Goal: Task Accomplishment & Management: Use online tool/utility

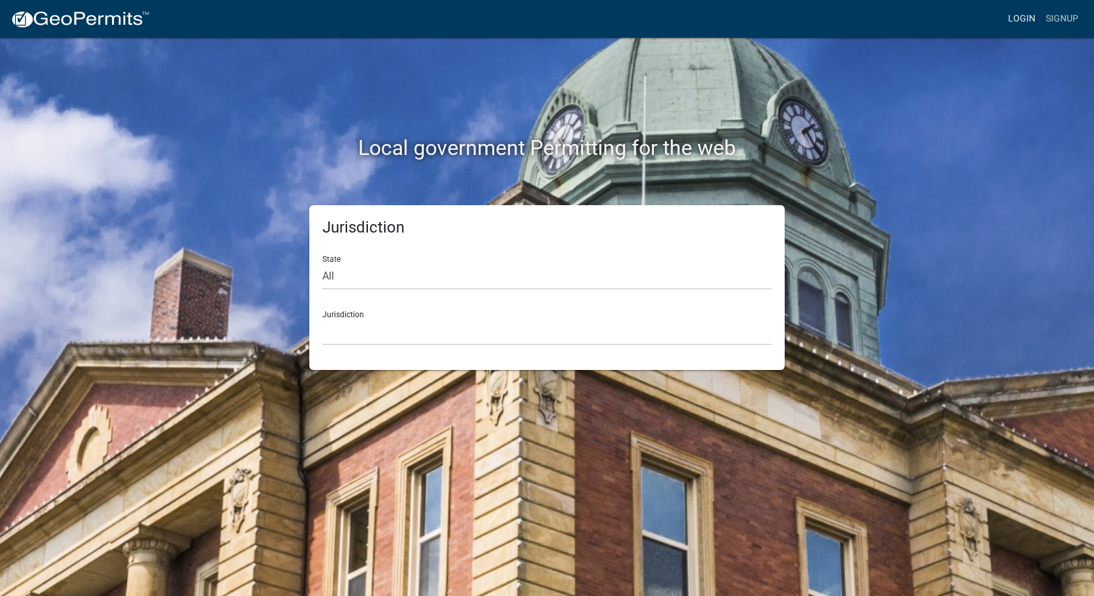
click at [1009, 14] on link "Login" at bounding box center [1022, 19] width 38 height 25
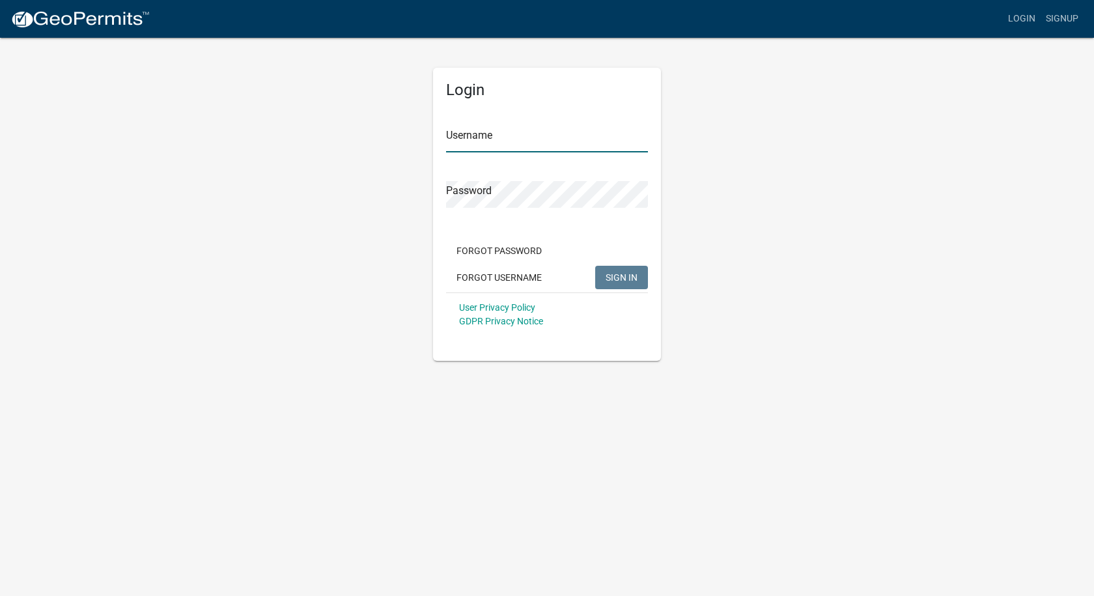
click at [519, 146] on input "Username" at bounding box center [547, 139] width 202 height 27
type input "paul.horn@howardcountyin.gov"
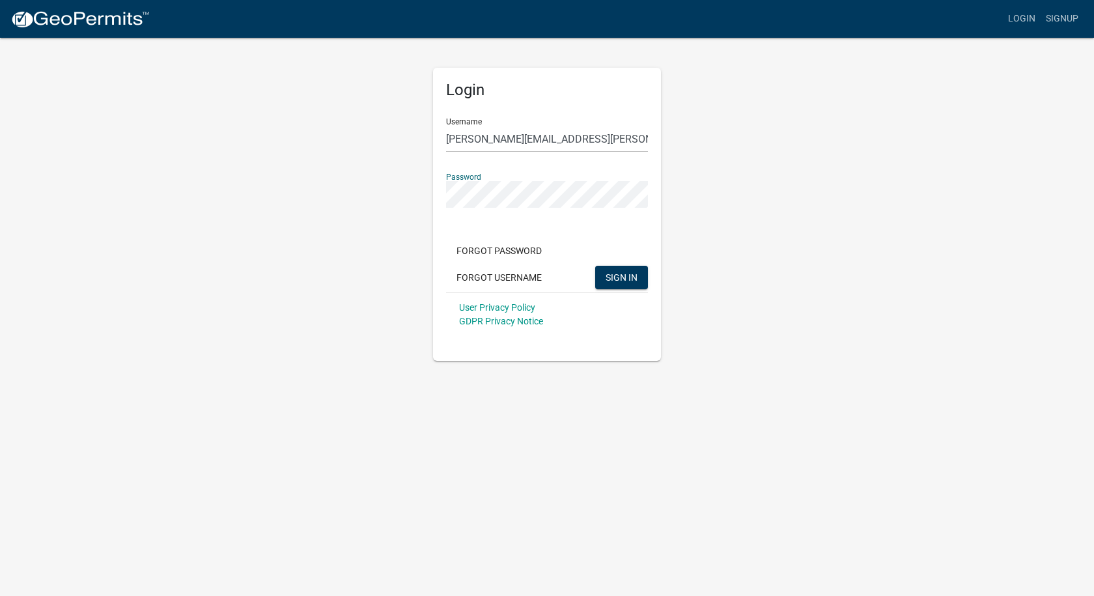
click at [595, 266] on button "SIGN IN" at bounding box center [621, 277] width 53 height 23
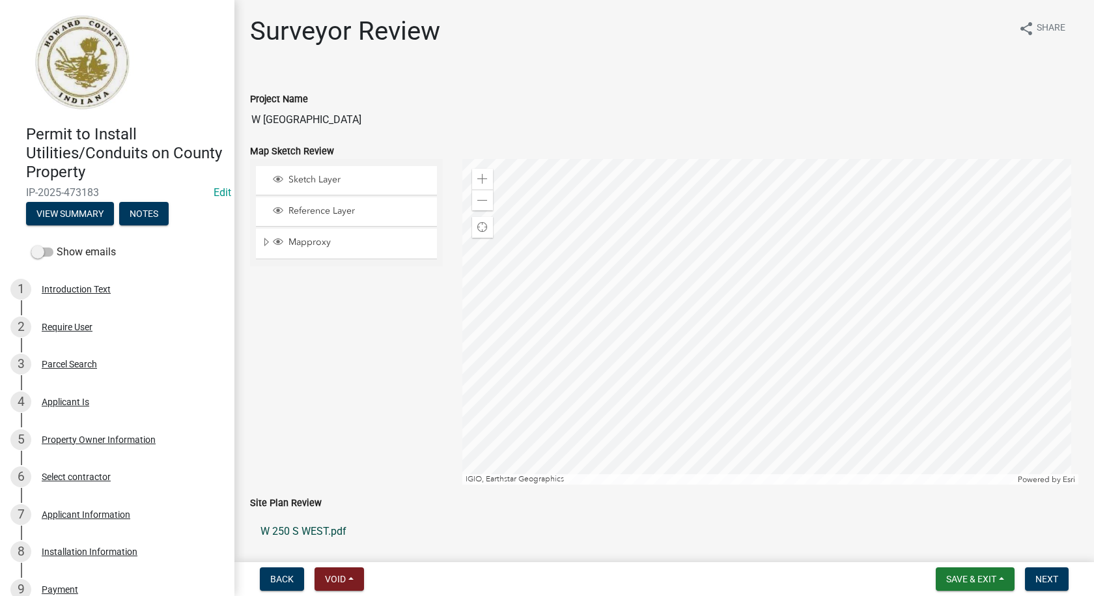
click at [318, 534] on link "W 250 S WEST.pdf" at bounding box center [664, 531] width 829 height 31
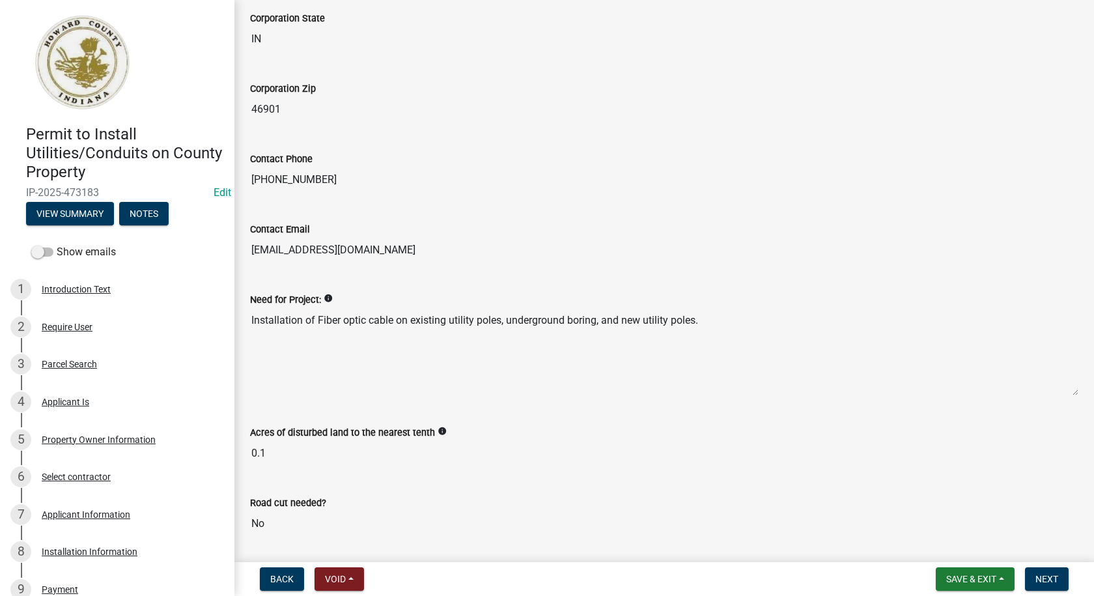
scroll to position [1563, 0]
